Goal: Information Seeking & Learning: Learn about a topic

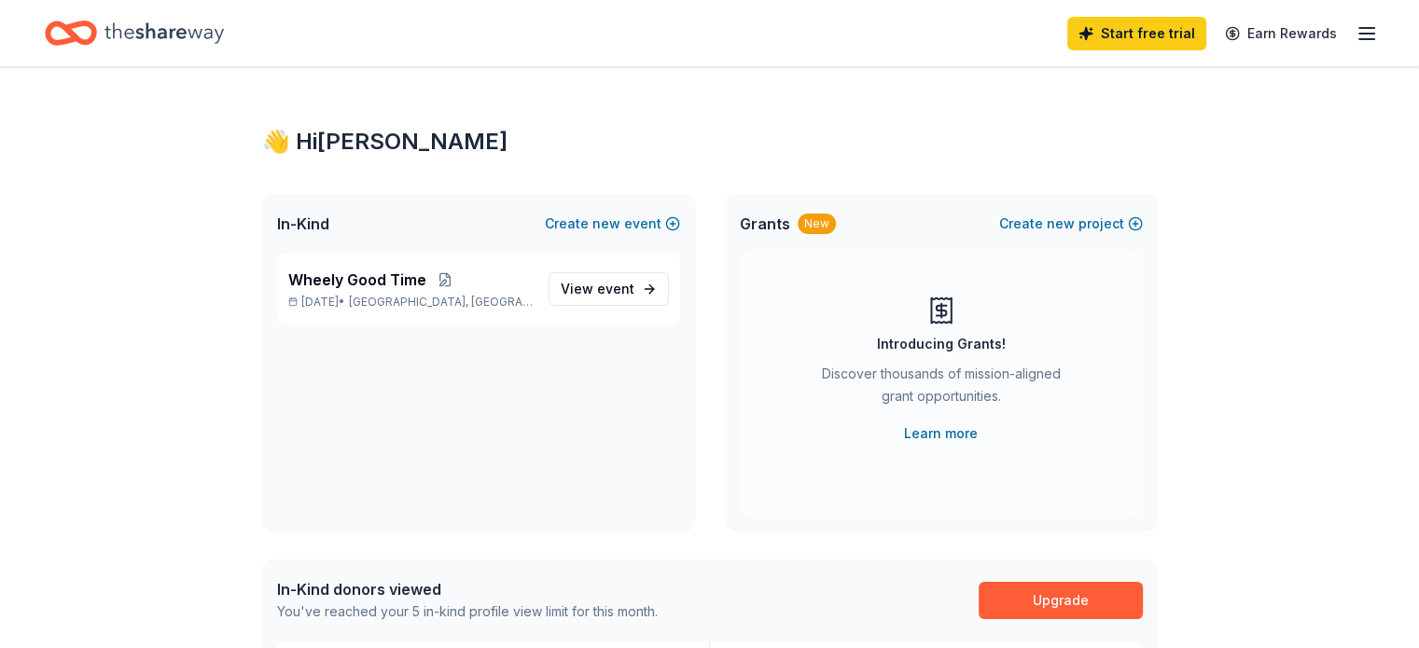
click at [1355, 36] on icon "button" at bounding box center [1366, 33] width 22 height 22
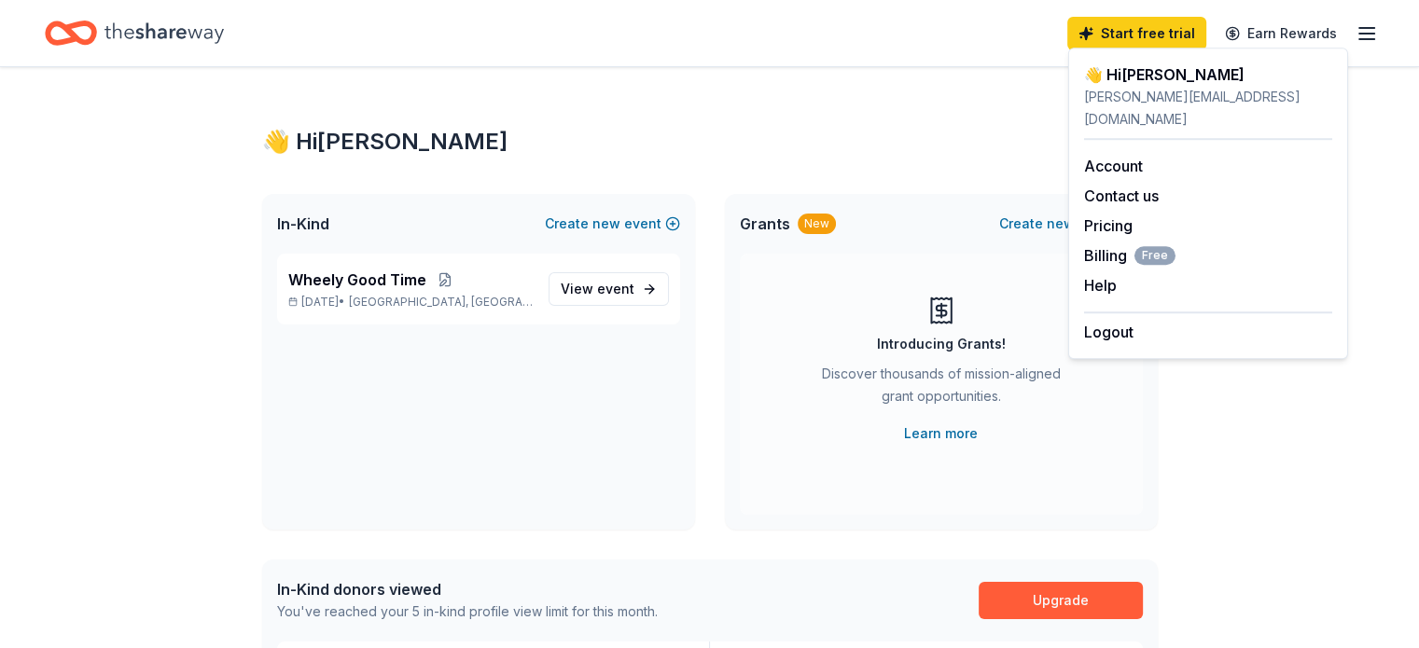
click at [1355, 40] on icon "button" at bounding box center [1366, 33] width 22 height 22
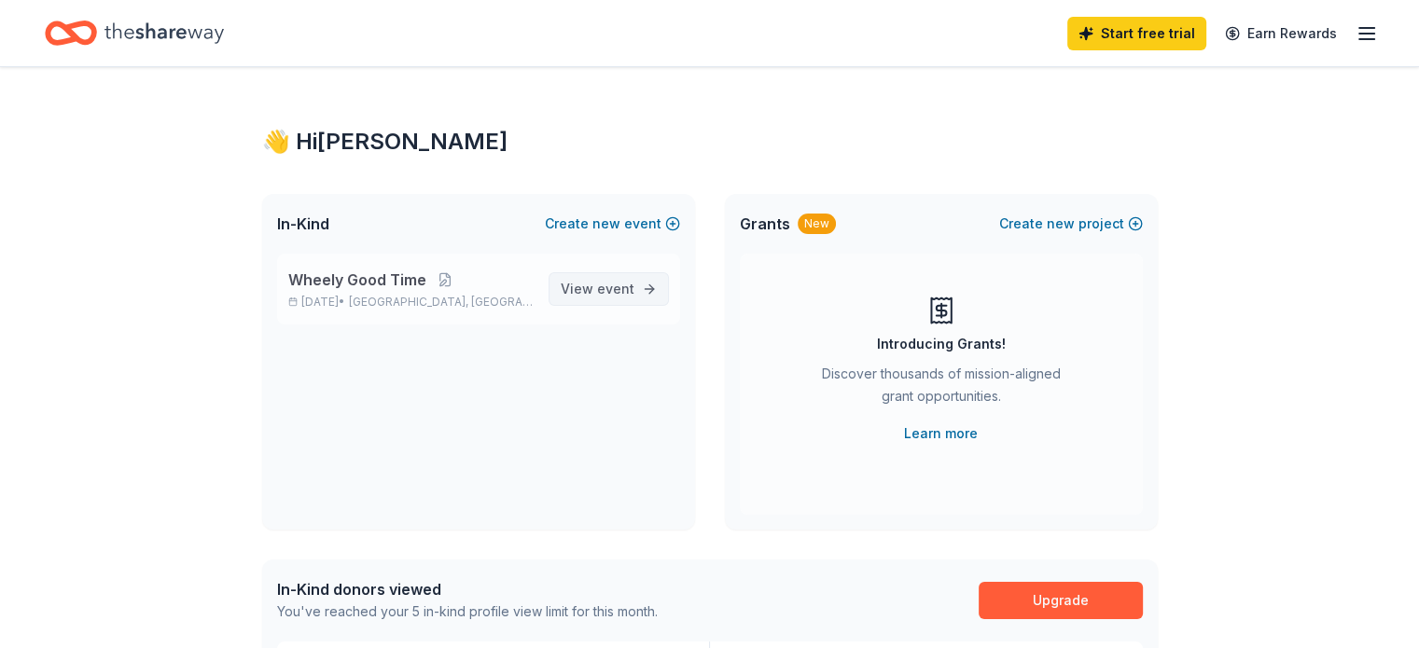
click at [595, 288] on span "View event" at bounding box center [598, 289] width 74 height 22
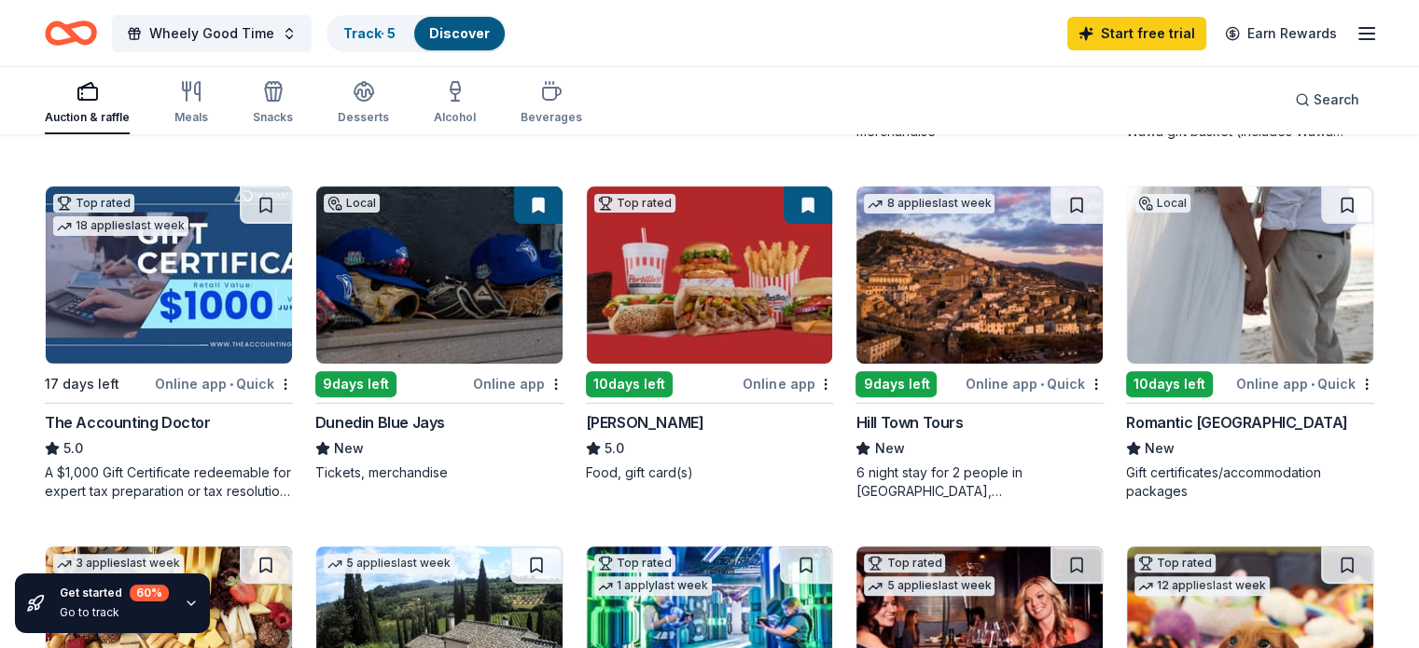
scroll to position [519, 0]
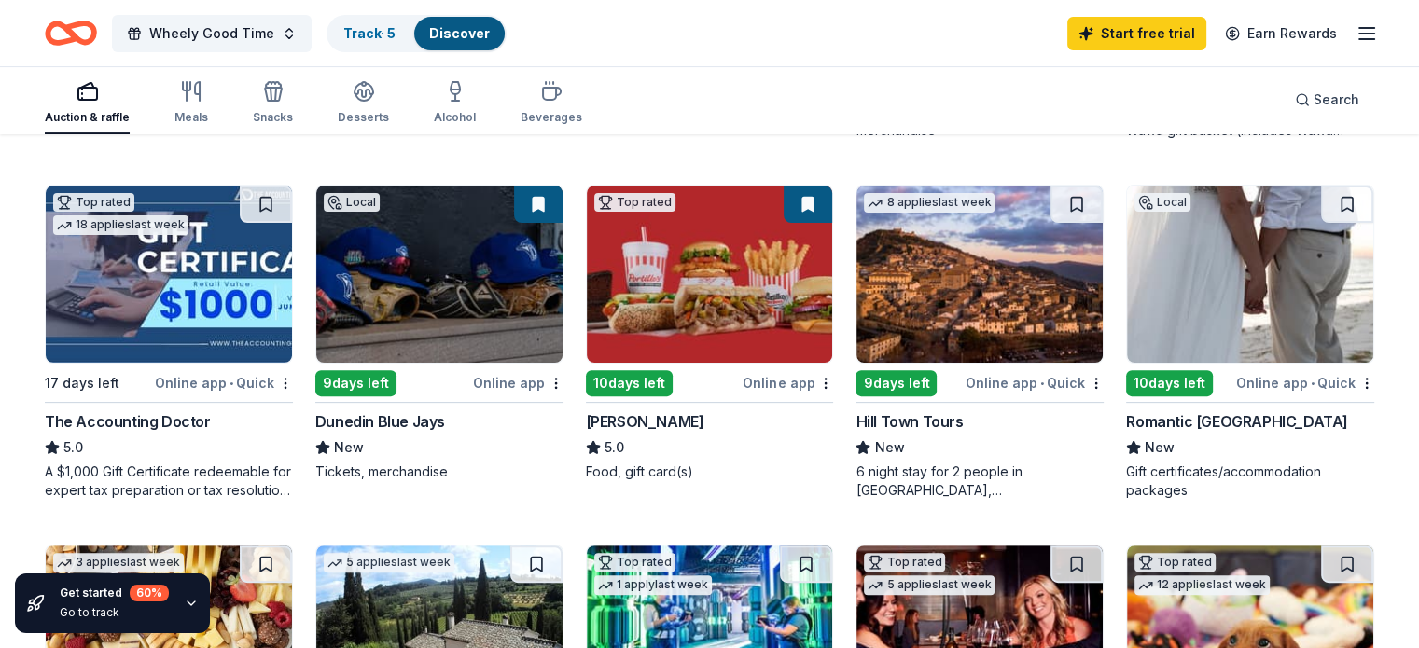
click at [1160, 299] on img at bounding box center [1250, 274] width 246 height 177
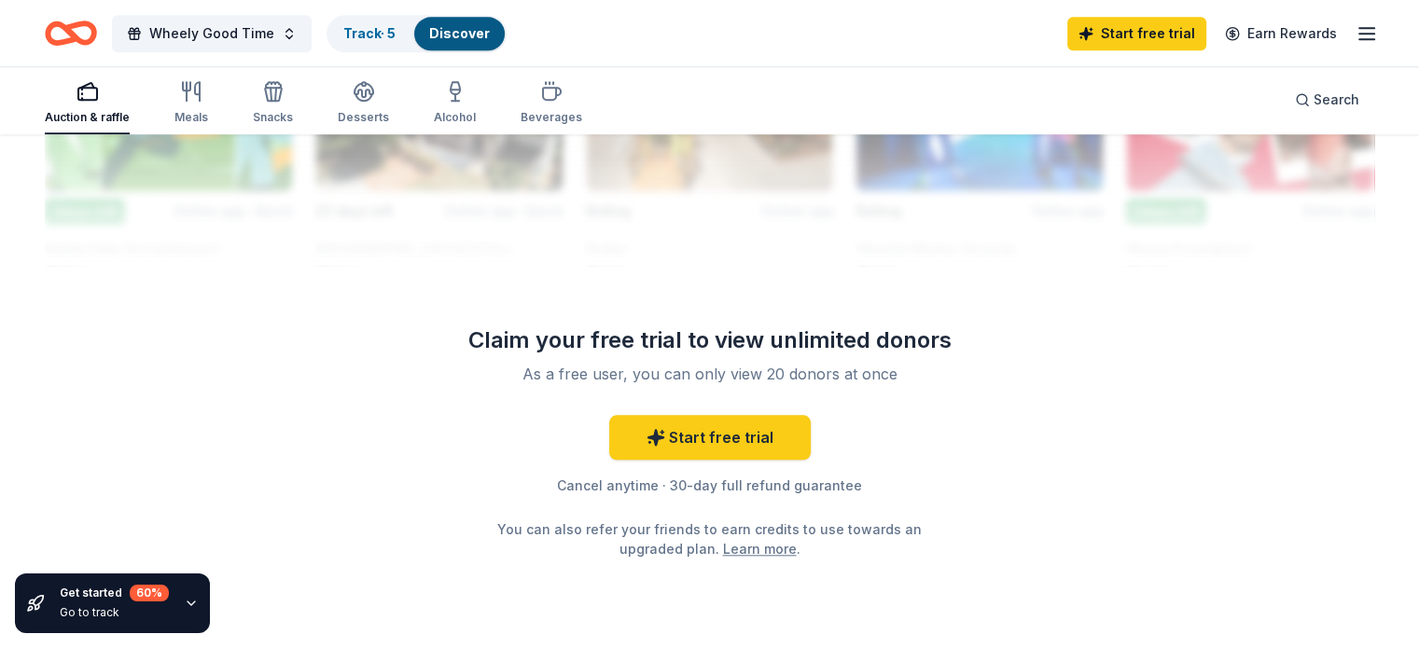
scroll to position [1880, 0]
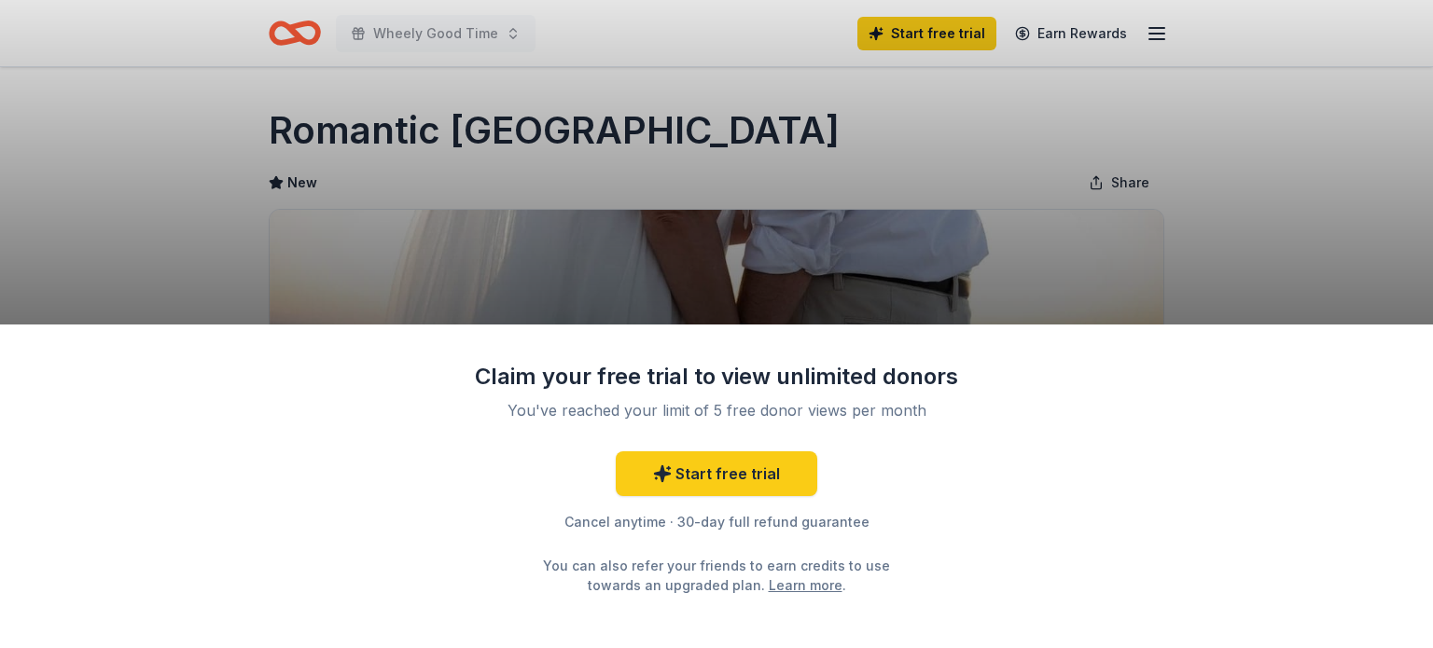
click at [678, 222] on div "Claim your free trial to view unlimited donors You've reached your limit of 5 f…" at bounding box center [716, 324] width 1433 height 648
